Goal: Information Seeking & Learning: Check status

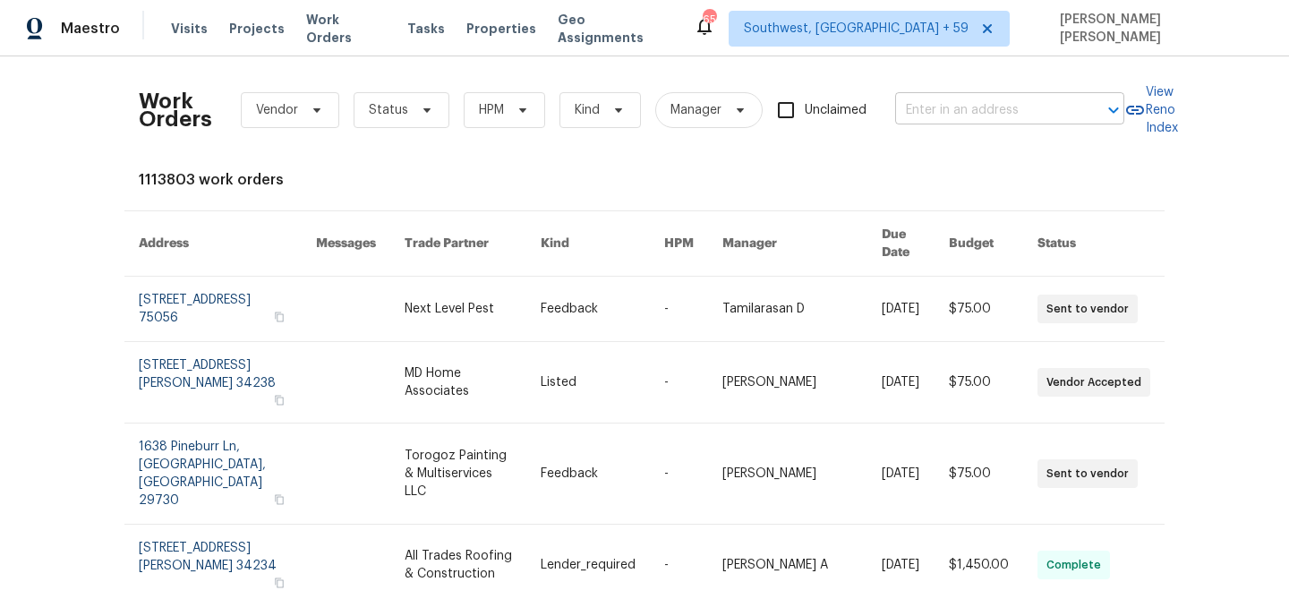
click at [982, 116] on input "text" at bounding box center [984, 111] width 179 height 28
paste input "[STREET_ADDRESS]"
type input "[STREET_ADDRESS]"
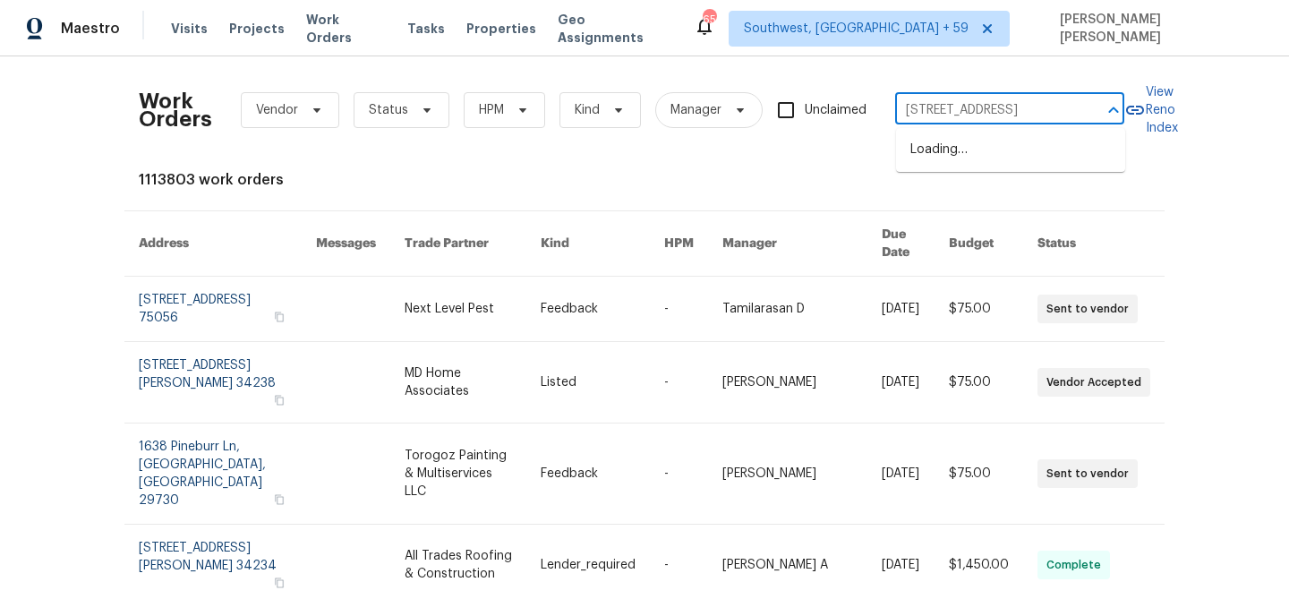
scroll to position [0, 32]
click at [1014, 165] on li "[STREET_ADDRESS]" at bounding box center [1010, 150] width 229 height 30
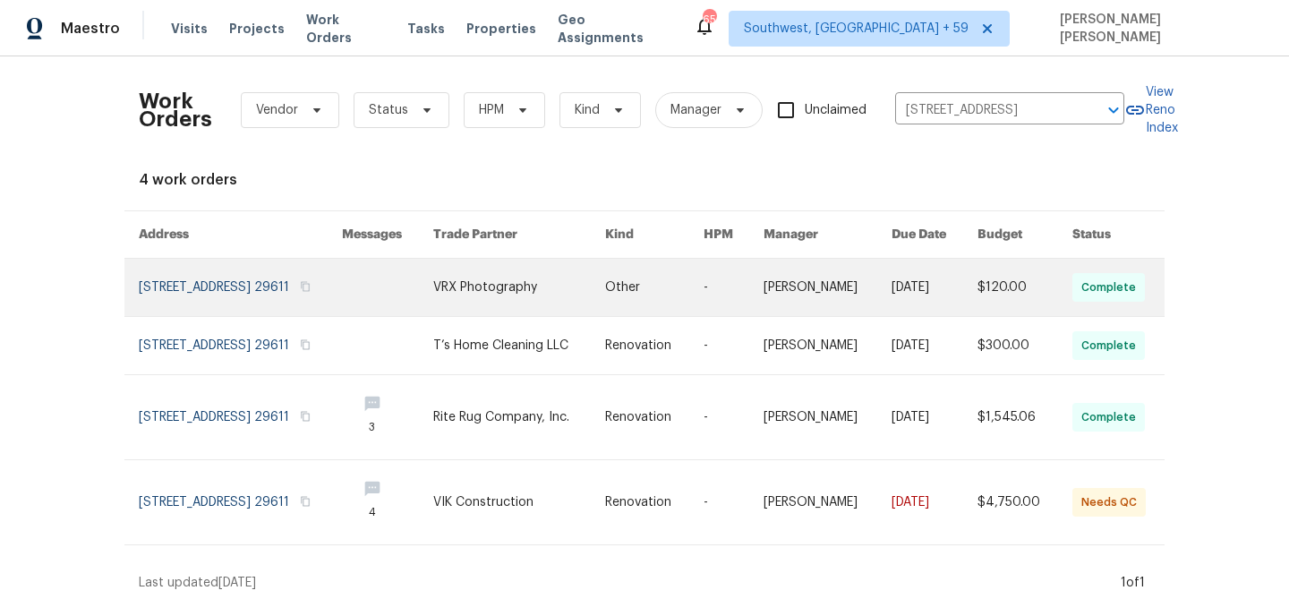
click at [845, 299] on link at bounding box center [827, 287] width 127 height 57
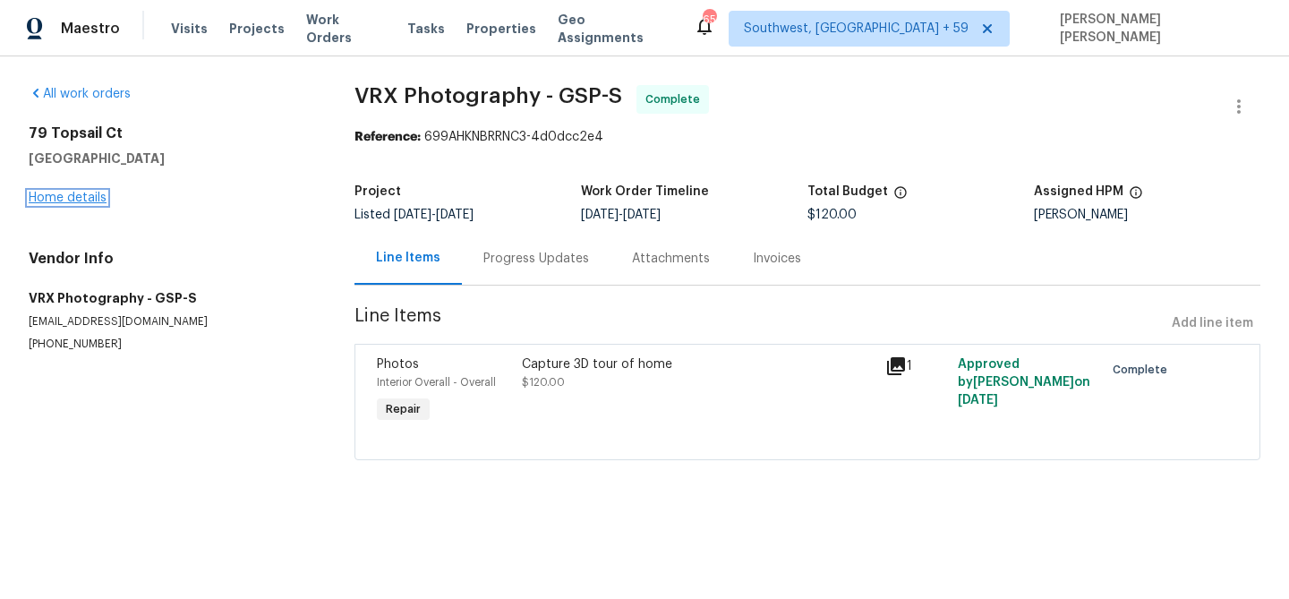
click at [83, 198] on link "Home details" at bounding box center [68, 198] width 78 height 13
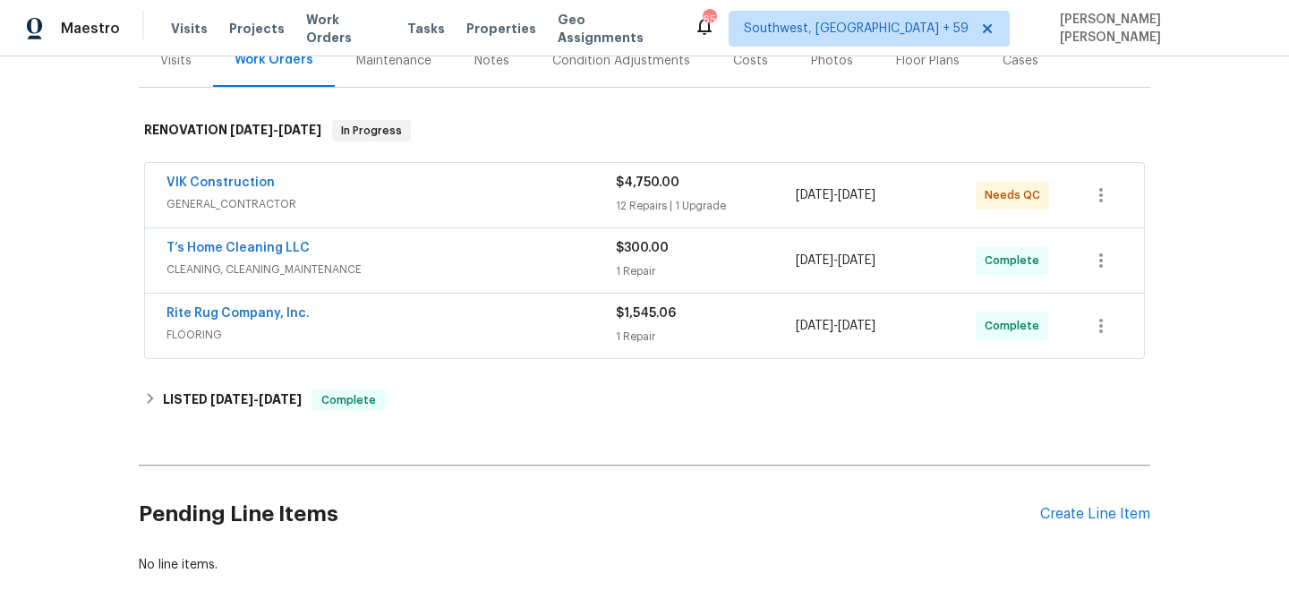
scroll to position [294, 0]
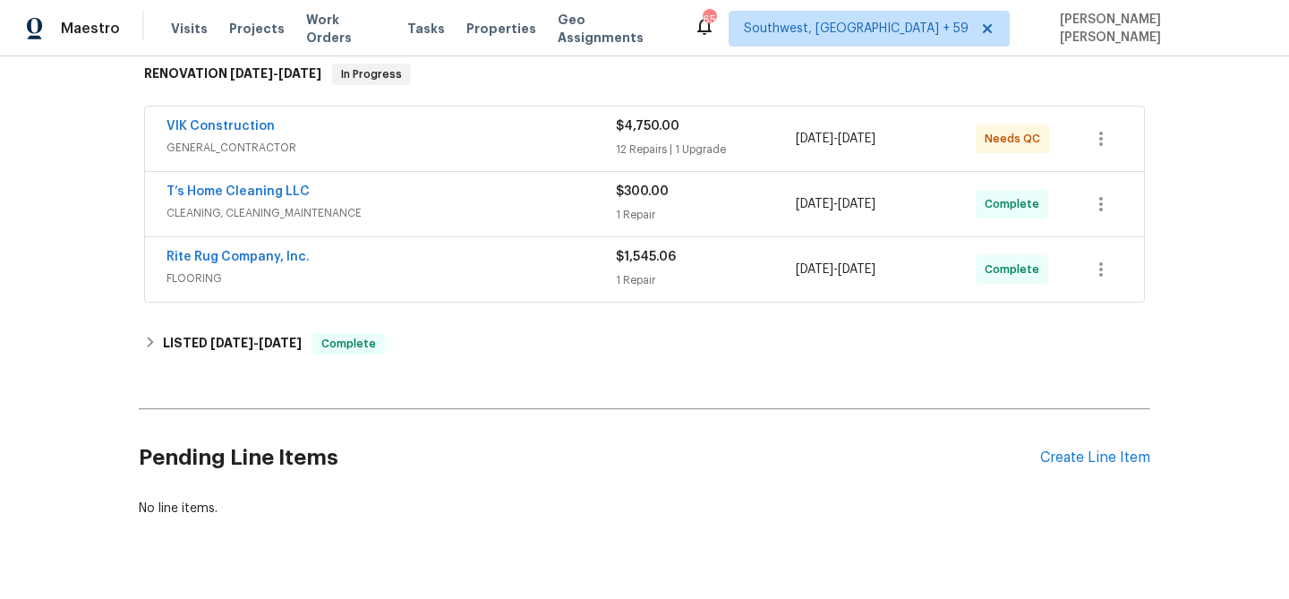
click at [437, 141] on span "GENERAL_CONTRACTOR" at bounding box center [391, 148] width 449 height 18
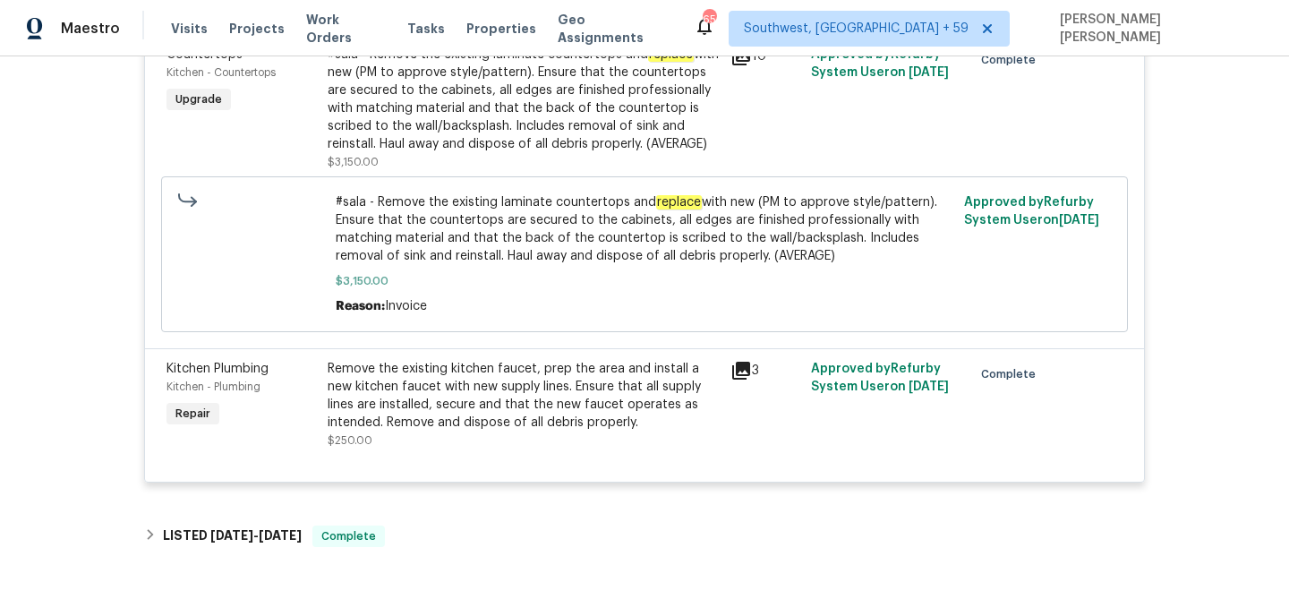
scroll to position [2497, 0]
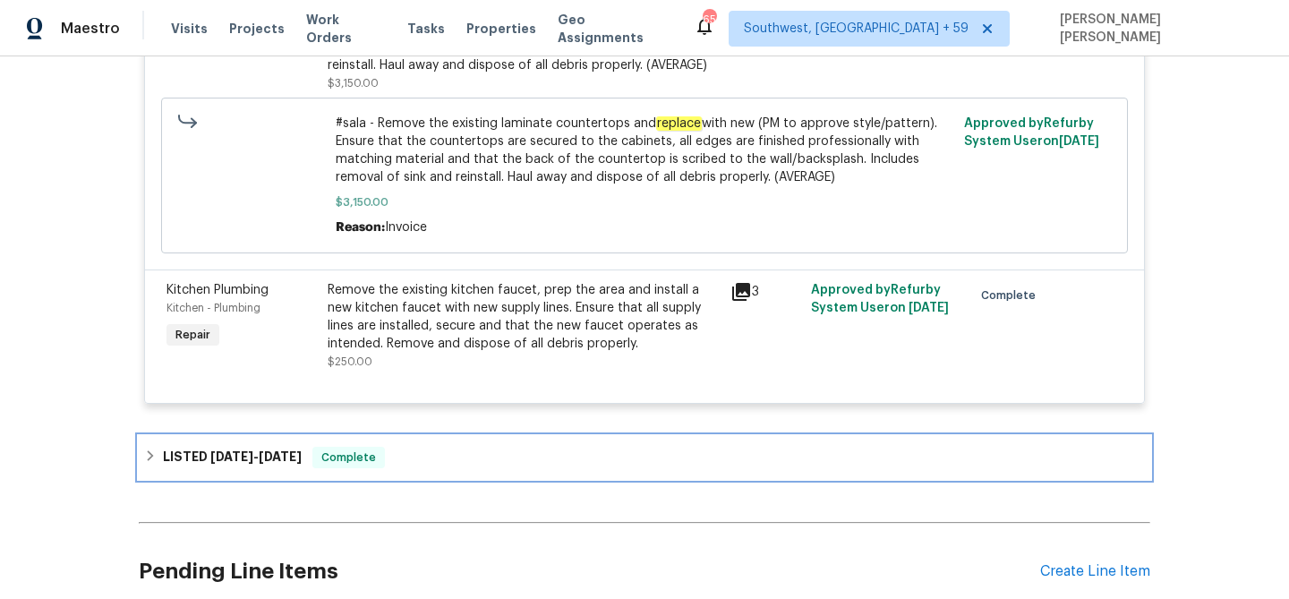
click at [379, 436] on div "LISTED [DATE] - [DATE] Complete" at bounding box center [645, 457] width 1012 height 43
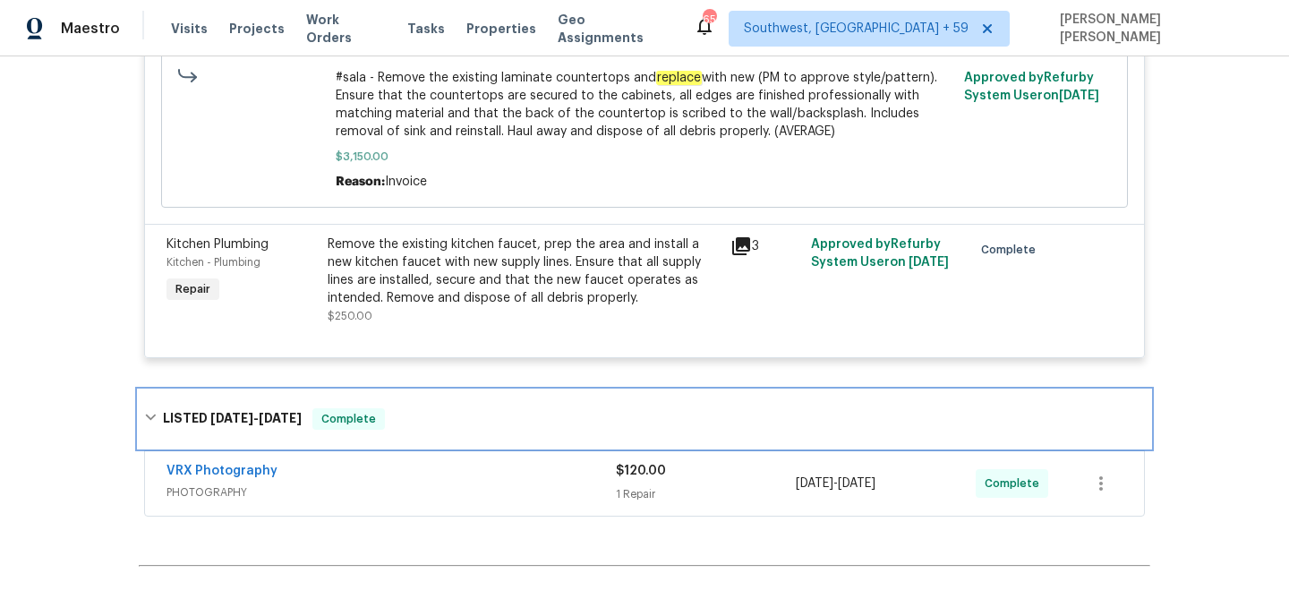
scroll to position [2683, 0]
